Goal: Find specific page/section

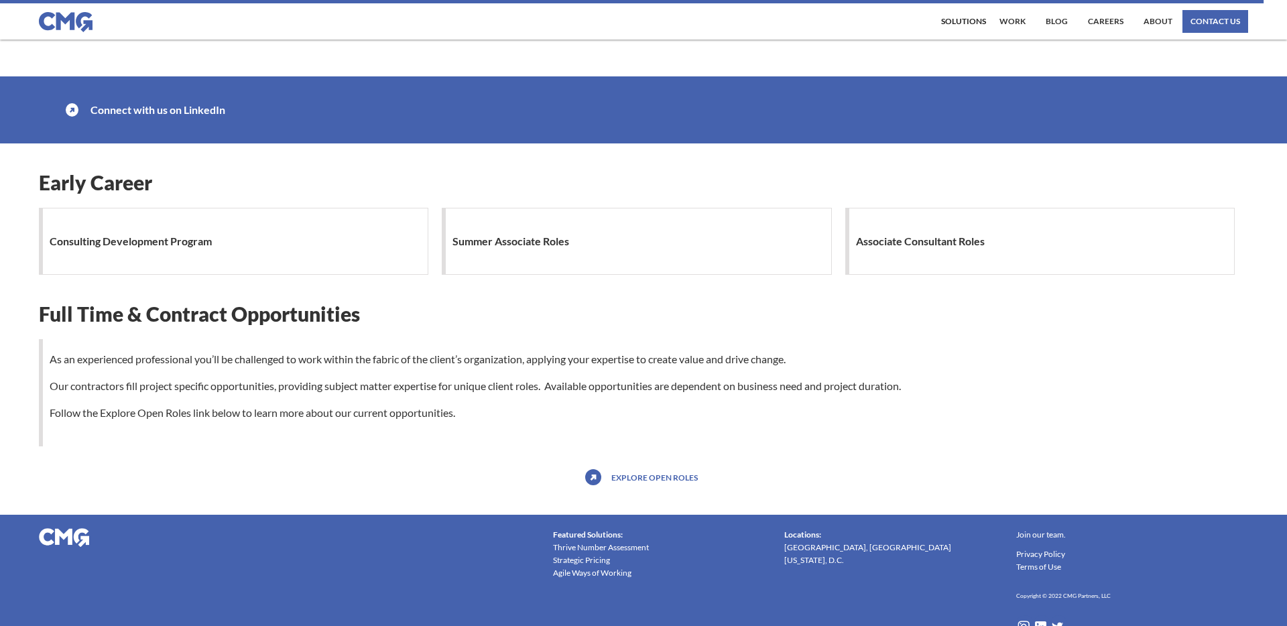
scroll to position [1098, 0]
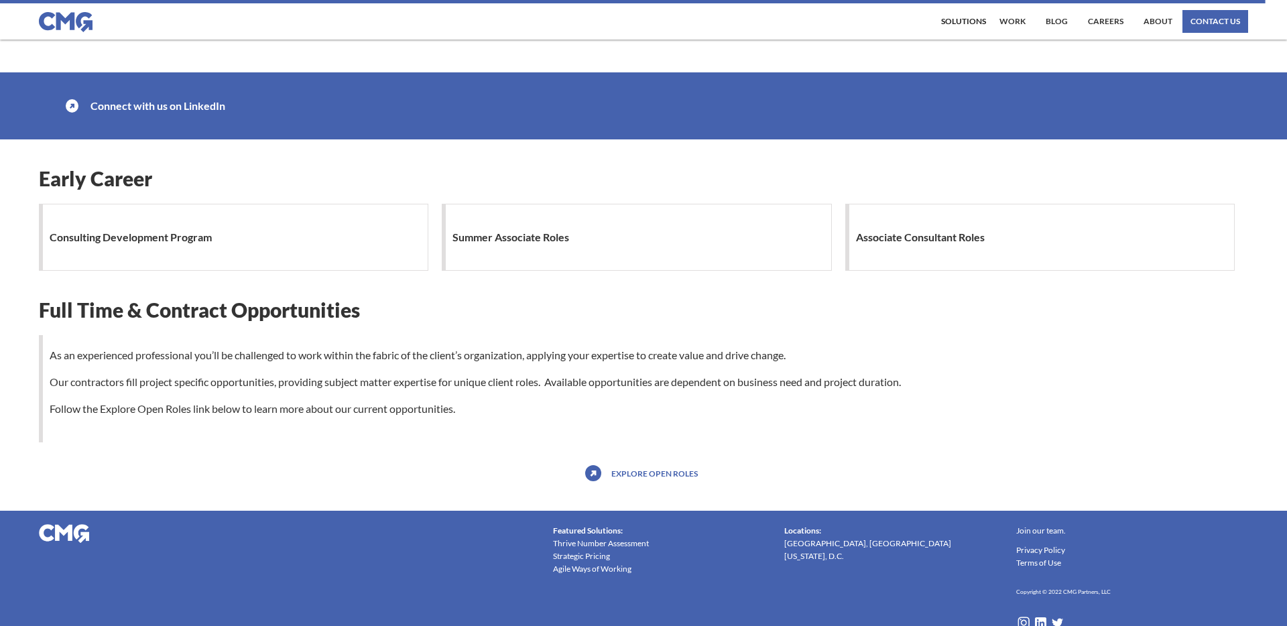
click at [627, 475] on link "Explore open roles" at bounding box center [654, 473] width 93 height 21
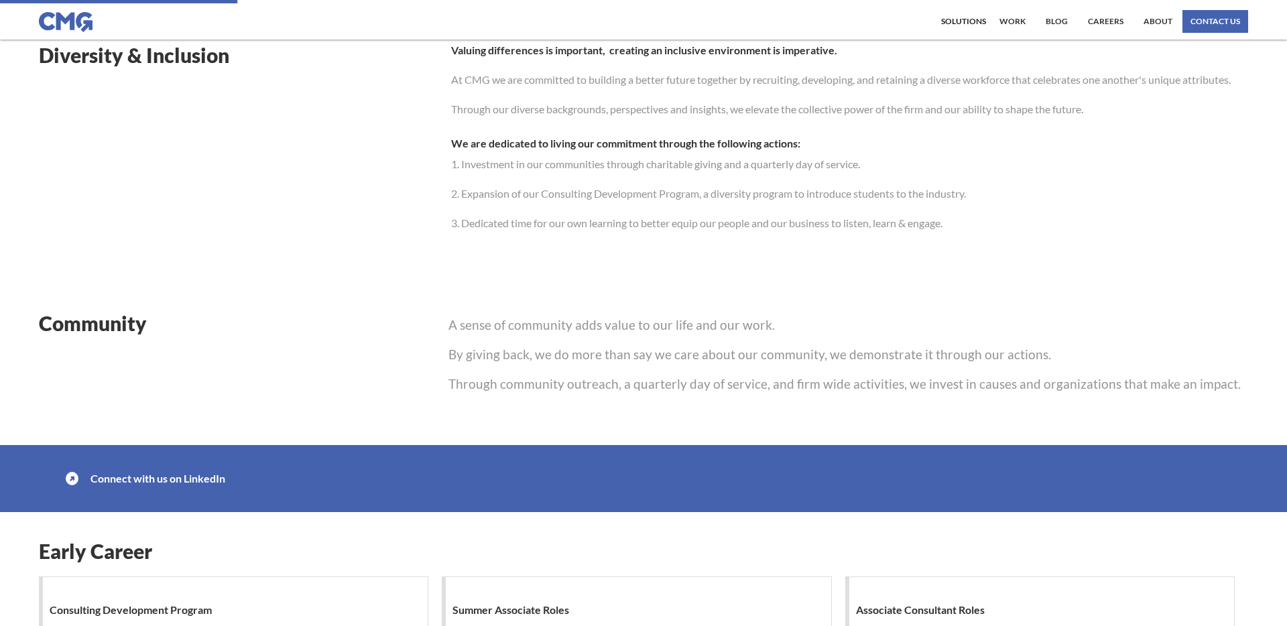
scroll to position [0, 0]
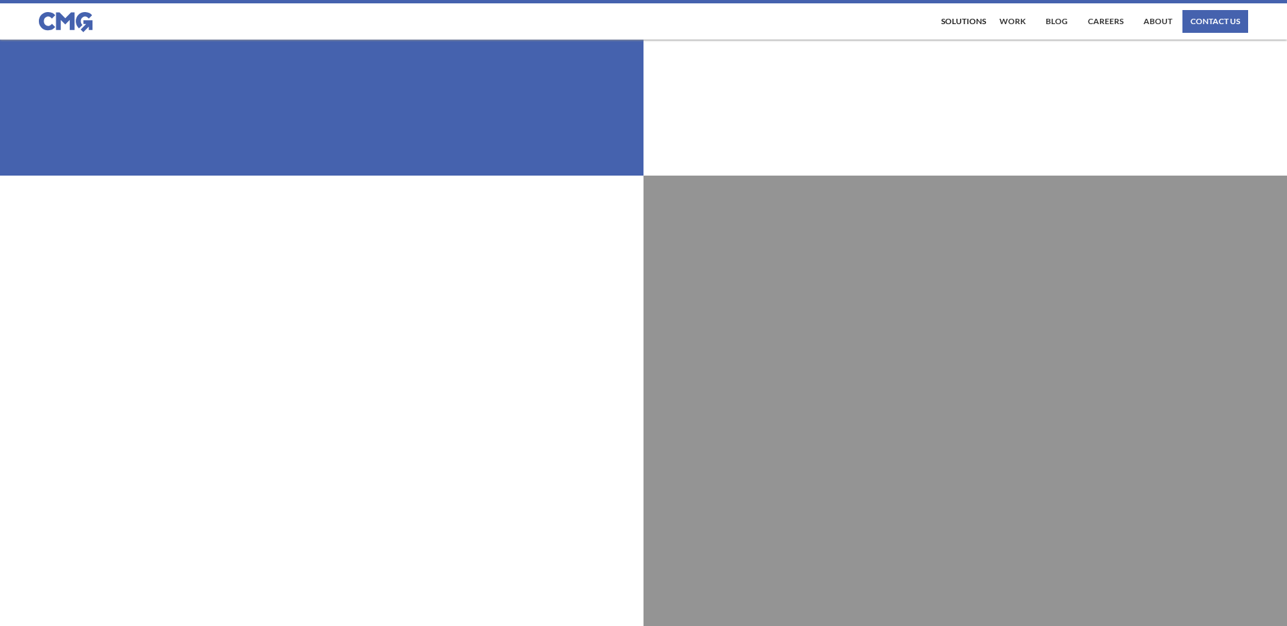
scroll to position [2248, 0]
